Goal: Information Seeking & Learning: Compare options

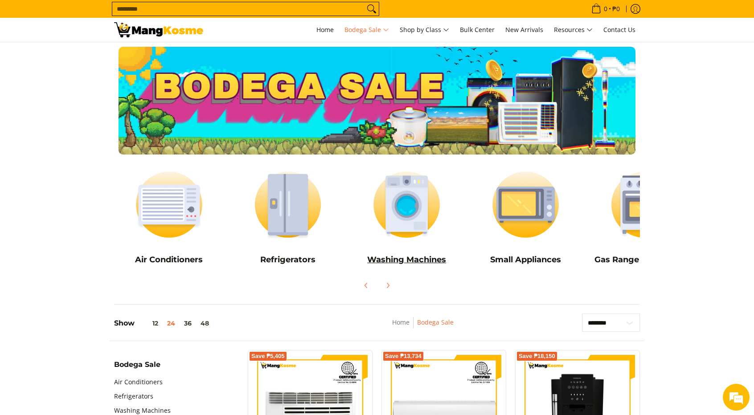
click at [415, 210] on img at bounding box center [406, 204] width 110 height 82
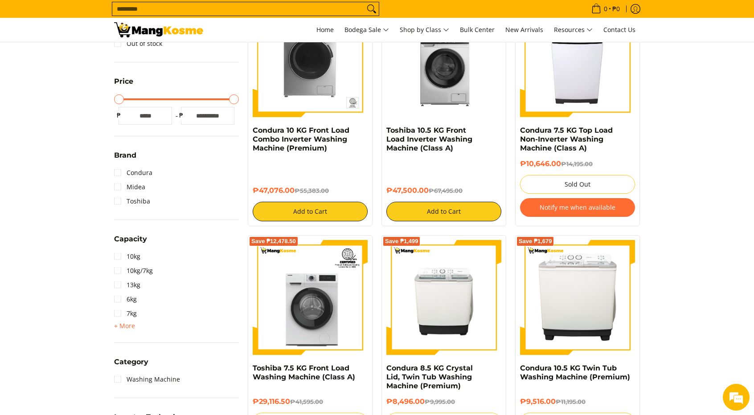
scroll to position [45, 0]
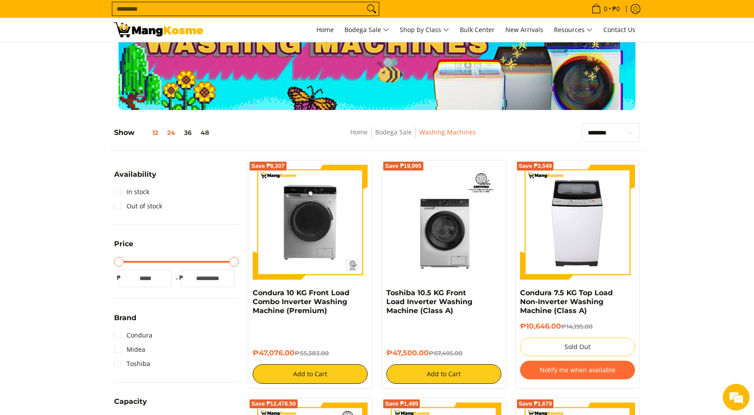
click at [159, 131] on button "12" at bounding box center [149, 132] width 28 height 7
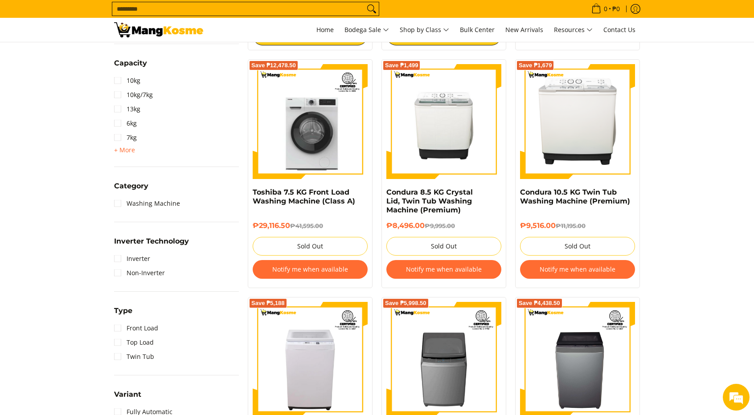
scroll to position [526, 0]
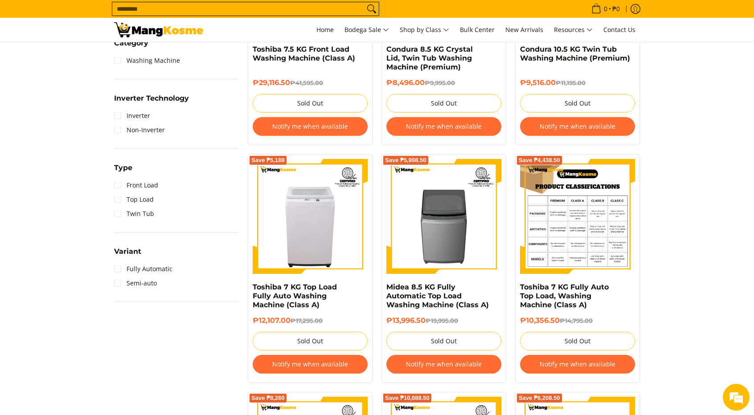
click at [605, 266] on img at bounding box center [577, 216] width 115 height 115
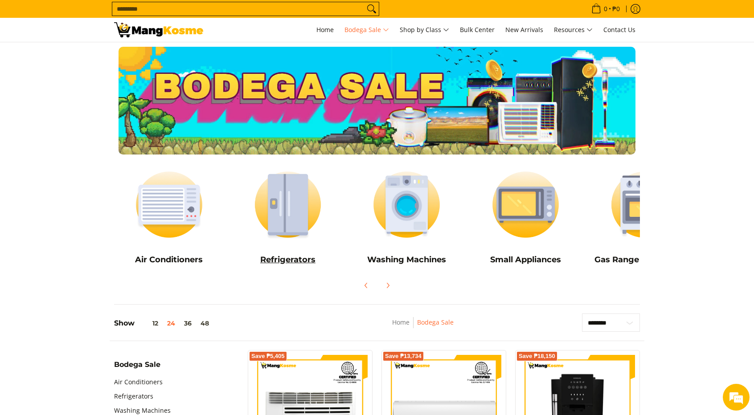
click at [297, 199] on img at bounding box center [288, 204] width 110 height 82
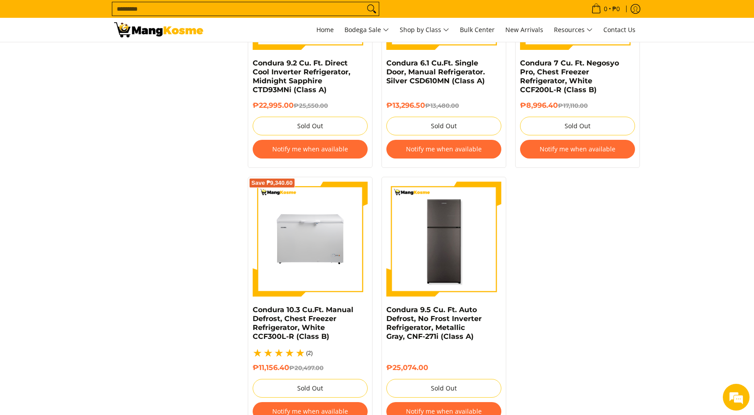
scroll to position [1916, 0]
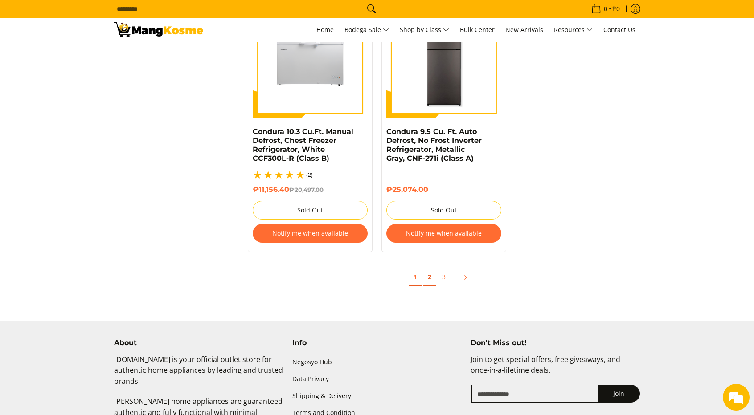
click at [425, 268] on link "2" at bounding box center [429, 277] width 12 height 18
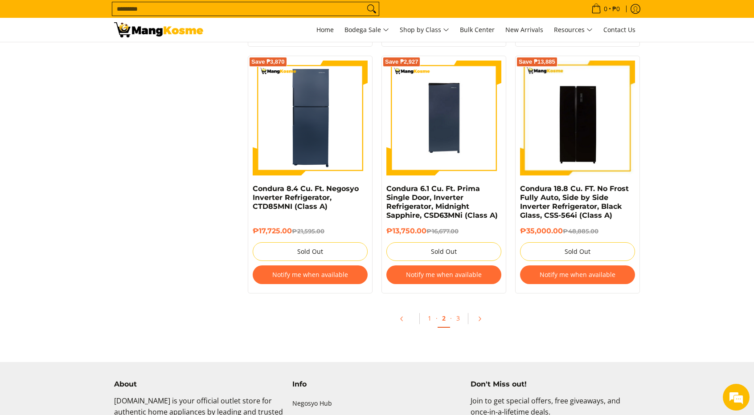
scroll to position [1916, 0]
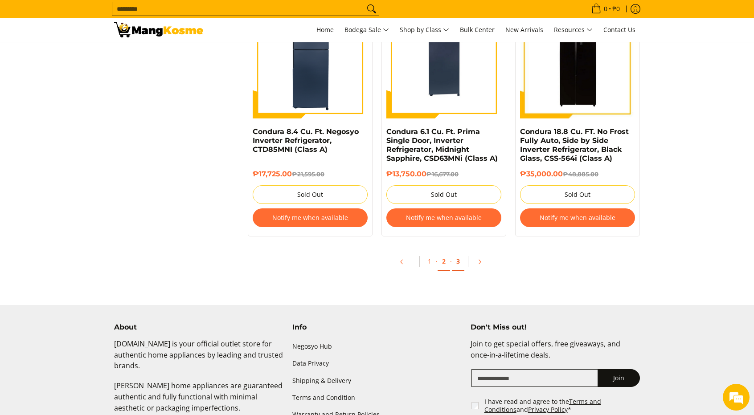
click at [459, 266] on link "3" at bounding box center [458, 262] width 12 height 18
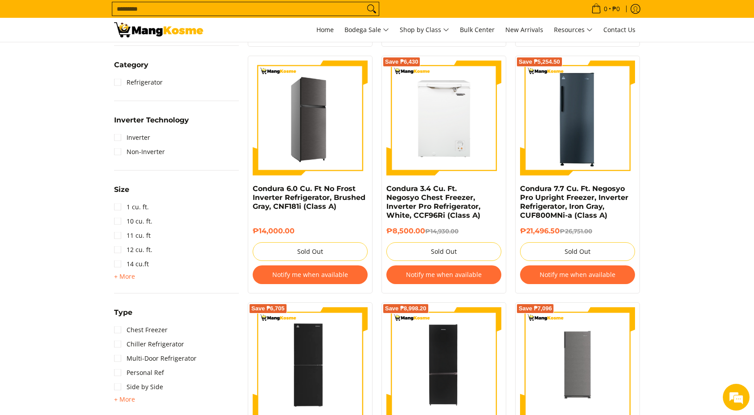
scroll to position [356, 0]
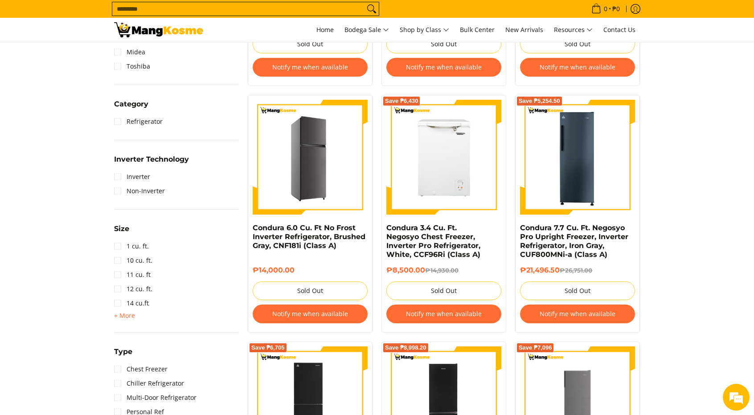
click at [303, 130] on img at bounding box center [310, 157] width 115 height 115
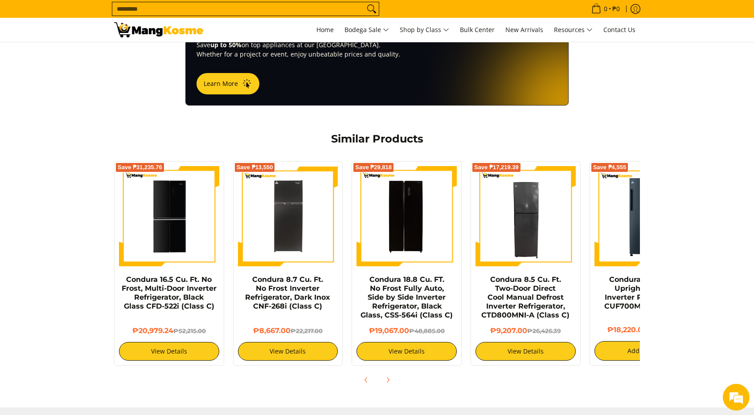
scroll to position [624, 0]
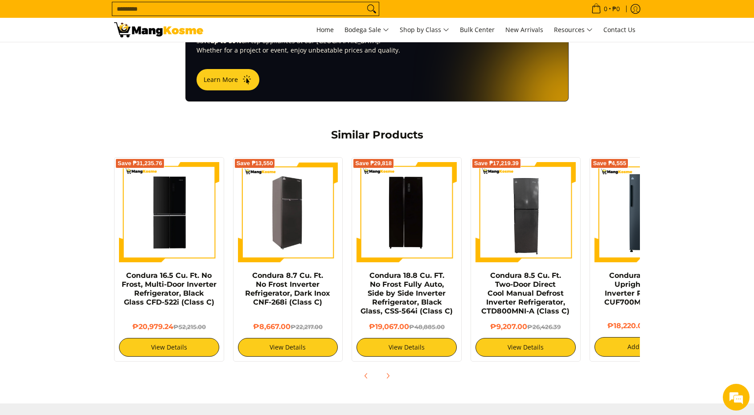
click at [289, 223] on img at bounding box center [288, 212] width 100 height 98
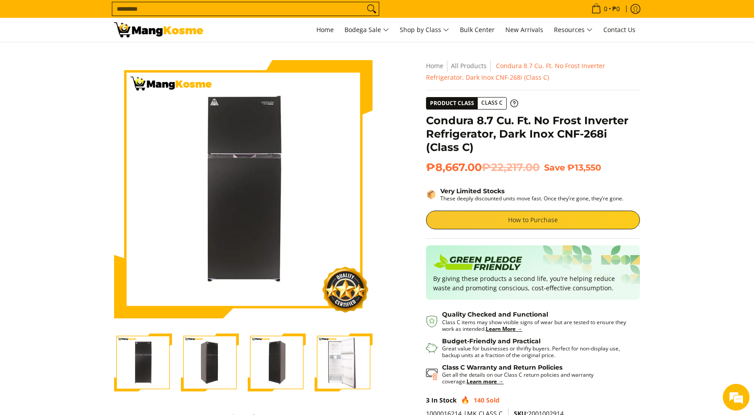
click at [490, 223] on link "How to Purchase" at bounding box center [533, 220] width 214 height 19
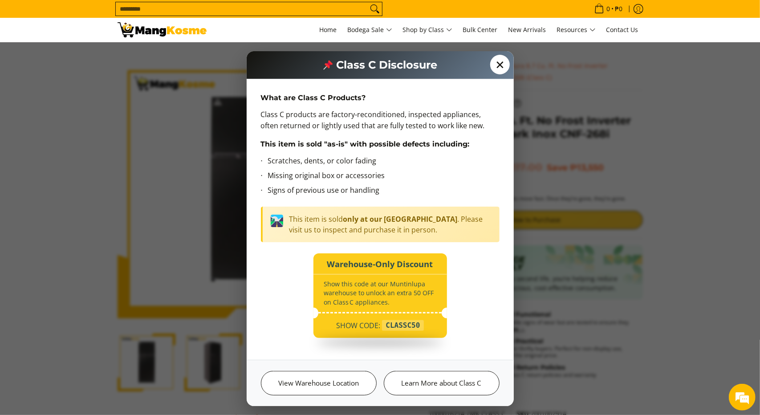
click at [495, 67] on span "✕" at bounding box center [500, 65] width 20 height 20
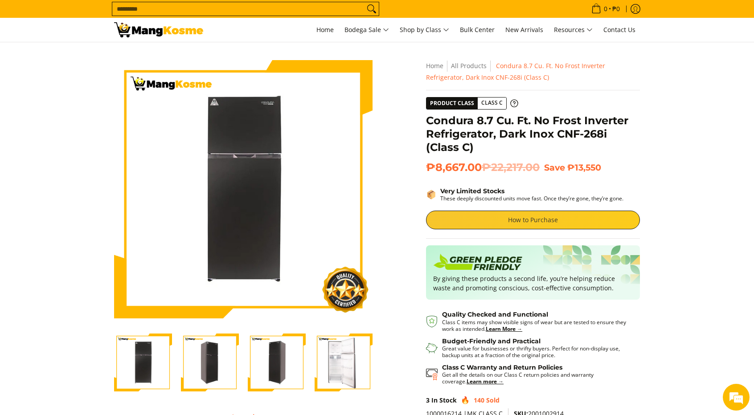
click at [496, 216] on link "How to Purchase" at bounding box center [533, 220] width 214 height 19
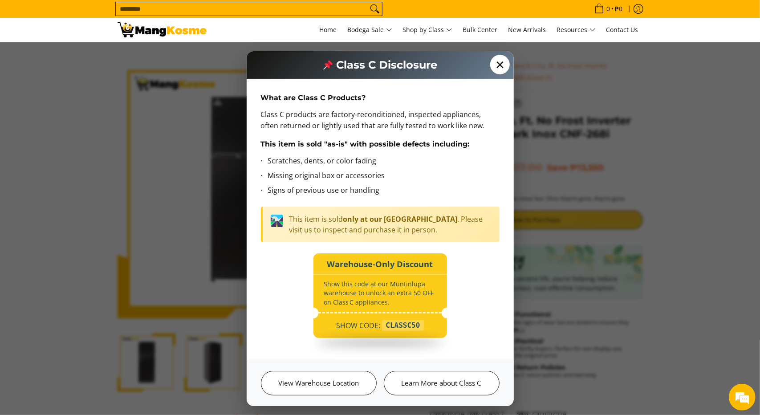
click at [496, 62] on span "✕" at bounding box center [500, 65] width 20 height 20
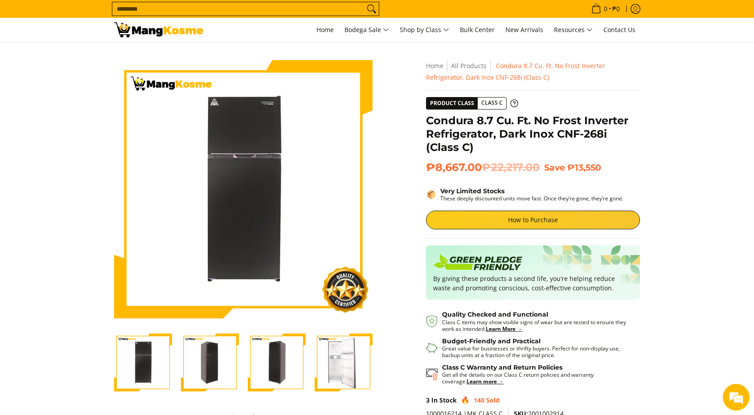
click at [142, 28] on img at bounding box center [158, 29] width 89 height 15
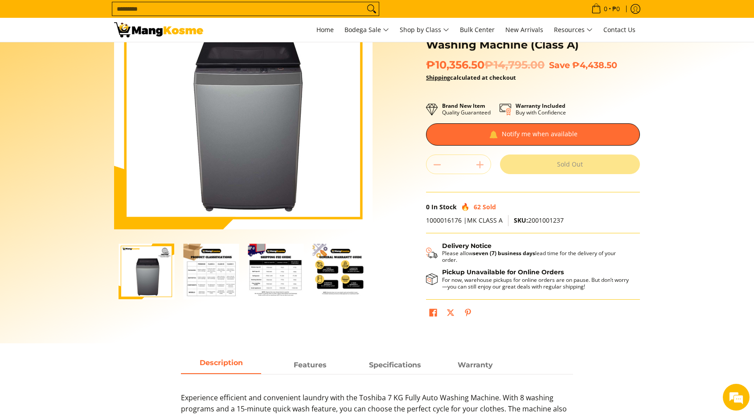
click at [207, 266] on img "Toshiba 7 KG Fully Auto Top Load, Washing Machine (Class A)-2" at bounding box center [211, 272] width 56 height 56
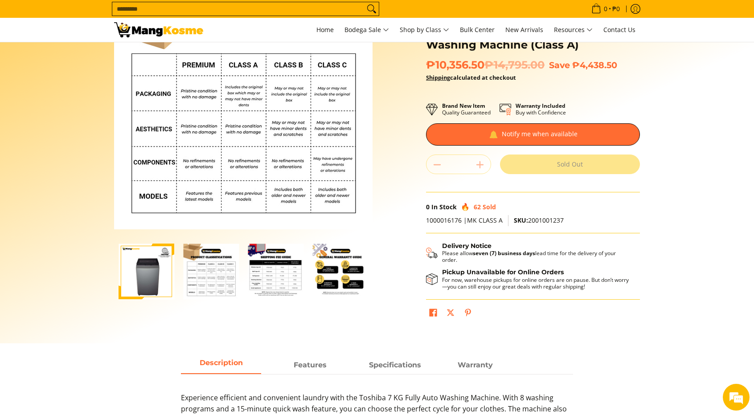
click at [280, 268] on img "Toshiba 7 KG Fully Auto Top Load, Washing Machine (Class A)-3" at bounding box center [276, 272] width 56 height 56
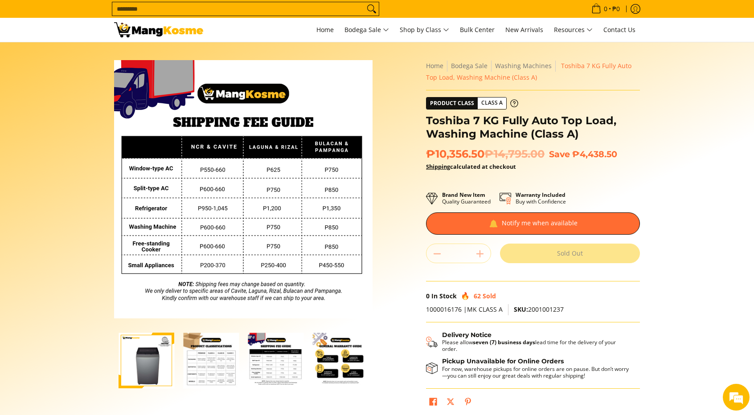
click at [139, 365] on img "Toshiba 7 KG Fully Auto Top Load, Washing Machine (Class A)-1" at bounding box center [147, 361] width 56 height 56
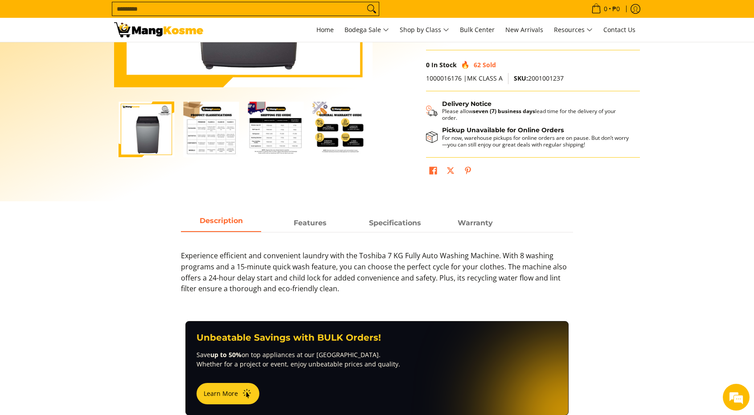
scroll to position [267, 0]
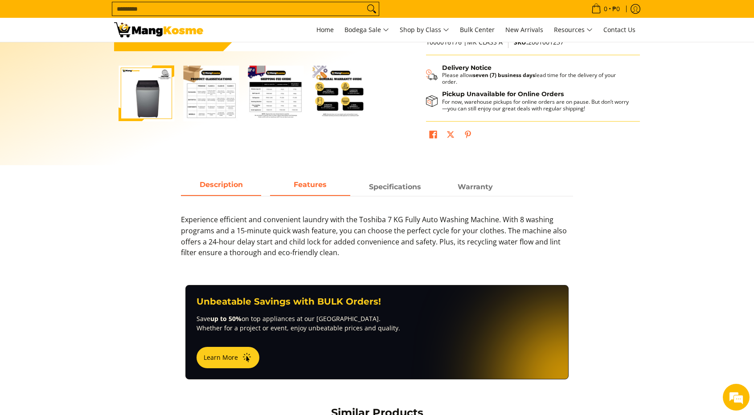
click at [306, 186] on span "Features" at bounding box center [310, 187] width 80 height 16
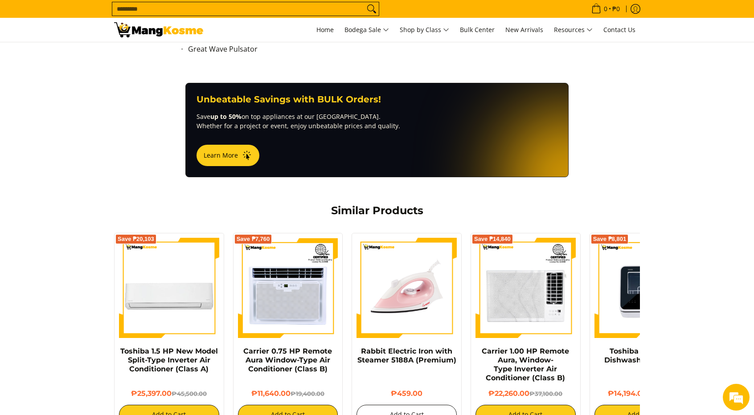
scroll to position [668, 0]
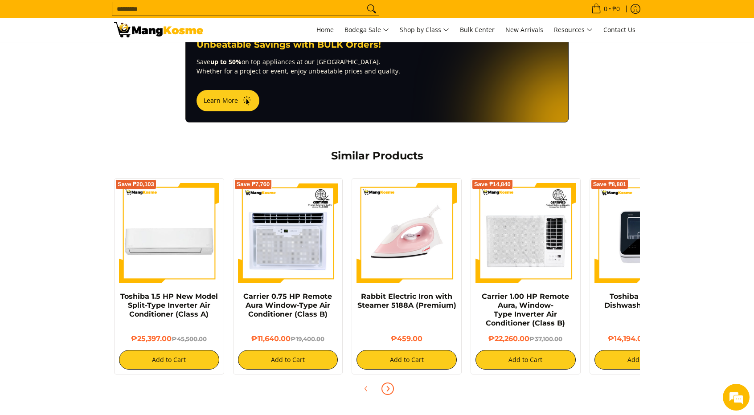
click at [388, 385] on icon "Next" at bounding box center [387, 388] width 7 height 7
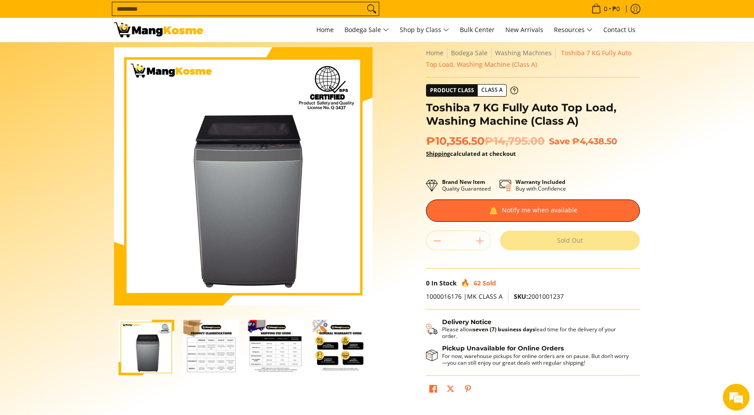
scroll to position [0, 0]
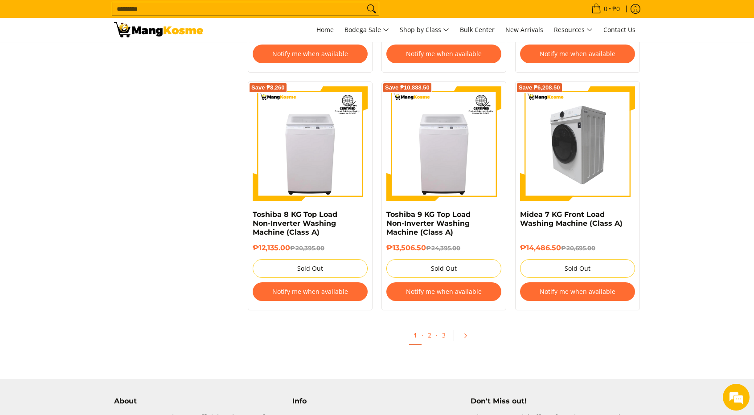
scroll to position [838, 0]
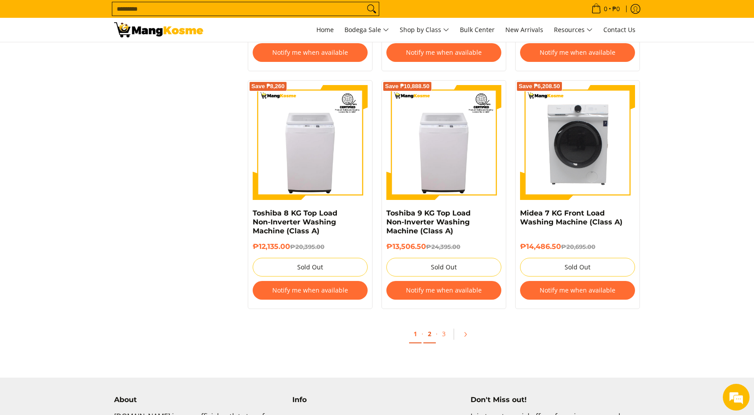
click at [430, 334] on link "2" at bounding box center [429, 334] width 12 height 18
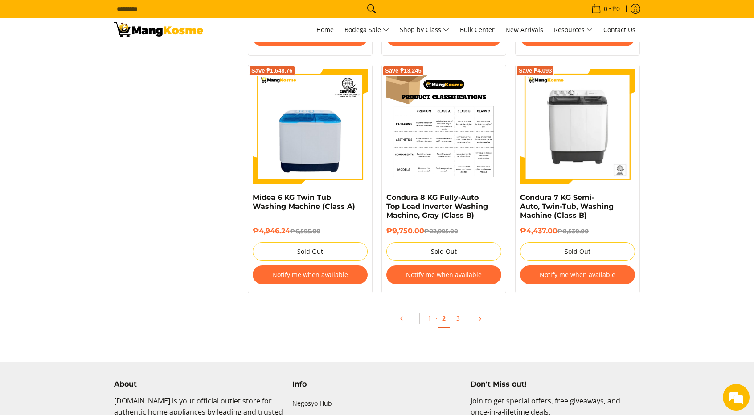
scroll to position [846, 0]
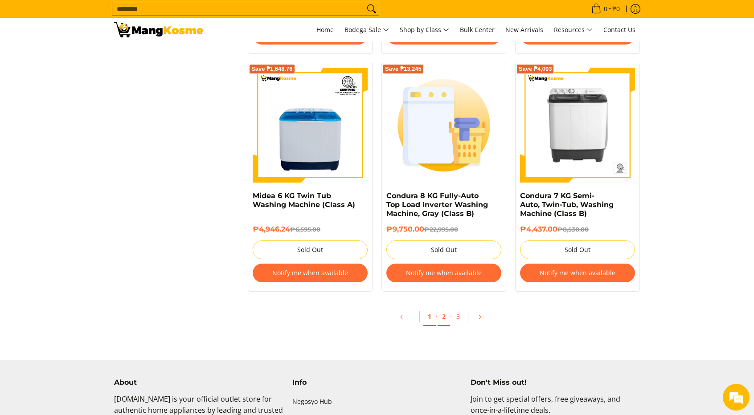
click at [429, 317] on link "1" at bounding box center [429, 317] width 12 height 18
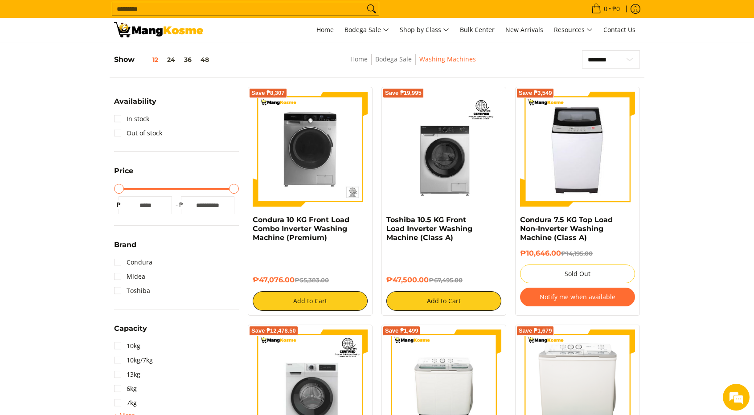
scroll to position [89, 0]
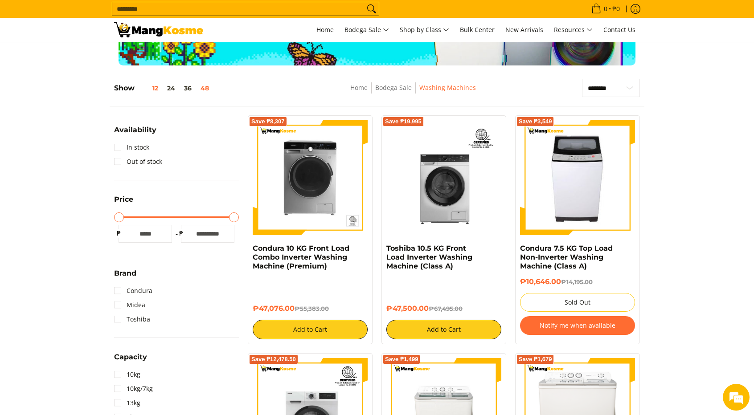
click at [203, 86] on button "48" at bounding box center [204, 88] width 17 height 7
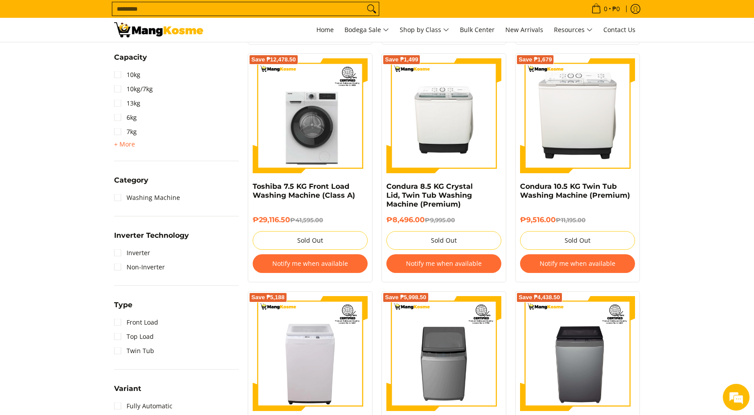
scroll to position [401, 0]
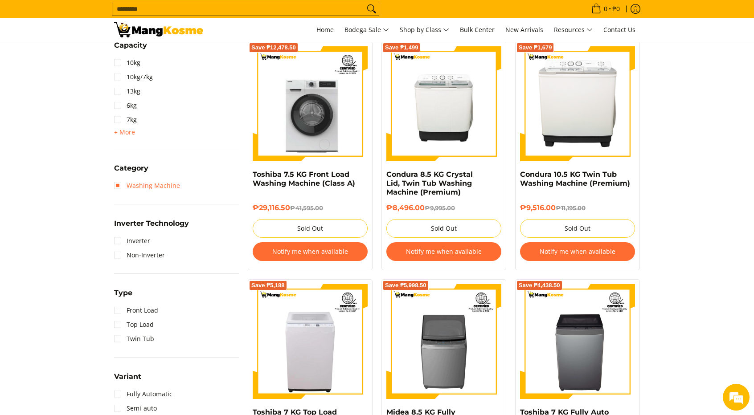
click at [119, 186] on link "Washing Machine" at bounding box center [147, 186] width 66 height 14
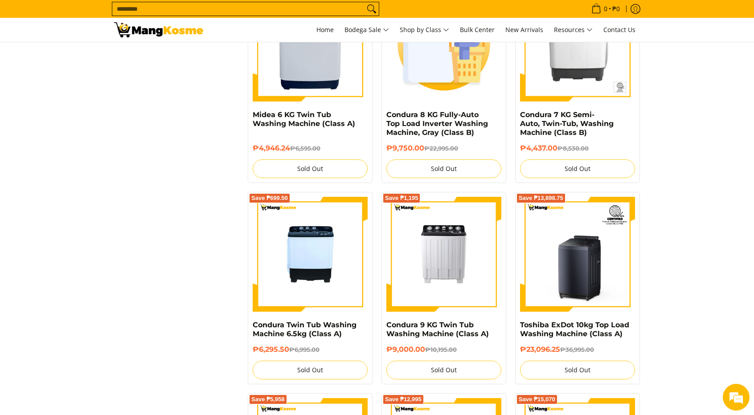
scroll to position [1684, 0]
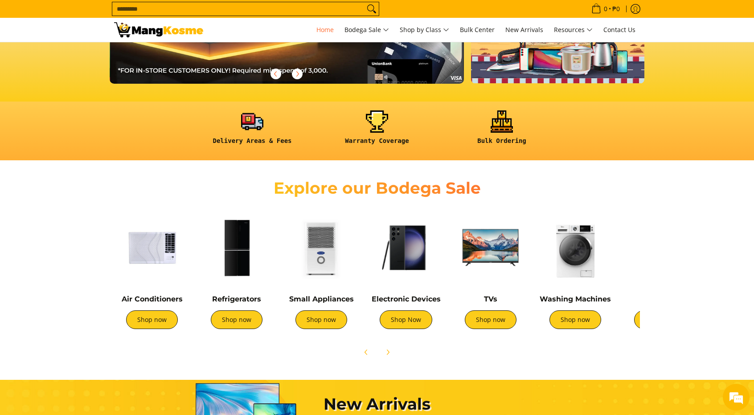
scroll to position [0, 354]
